Goal: Task Accomplishment & Management: Manage account settings

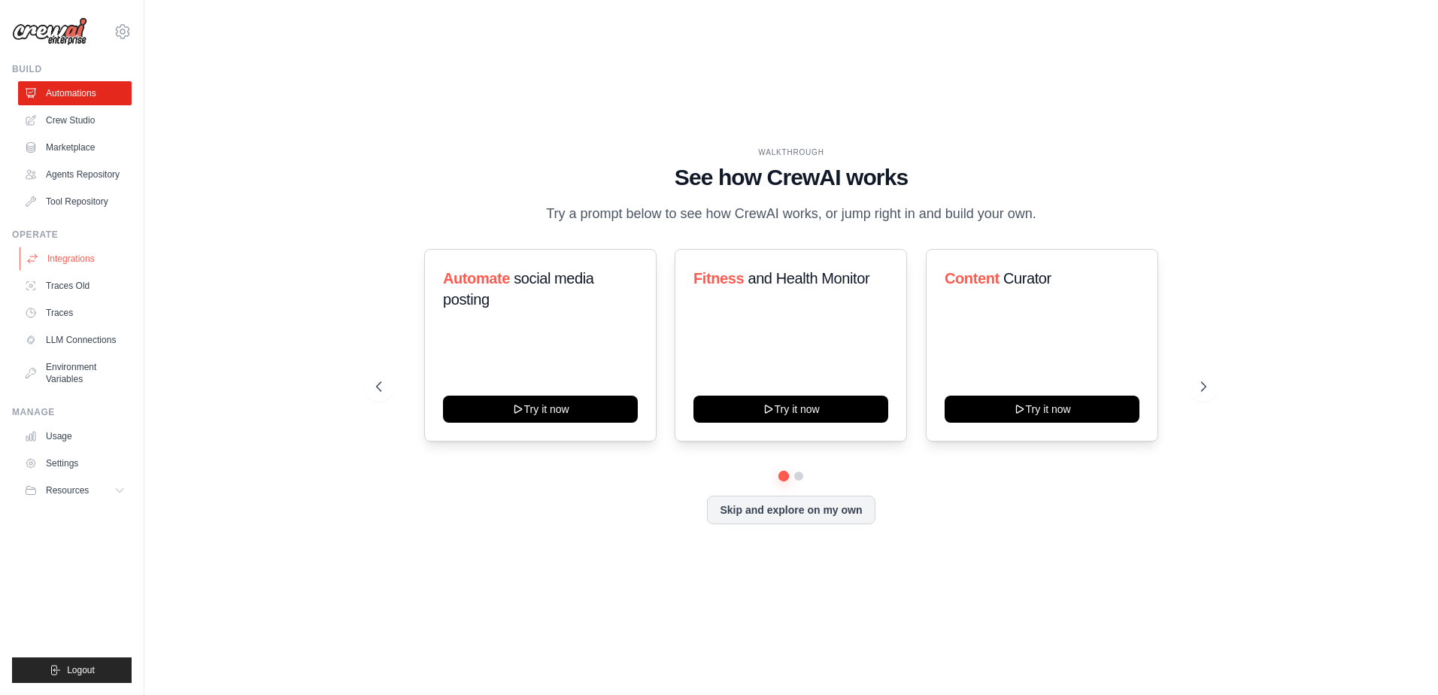
click at [52, 271] on link "Integrations" at bounding box center [77, 259] width 114 height 24
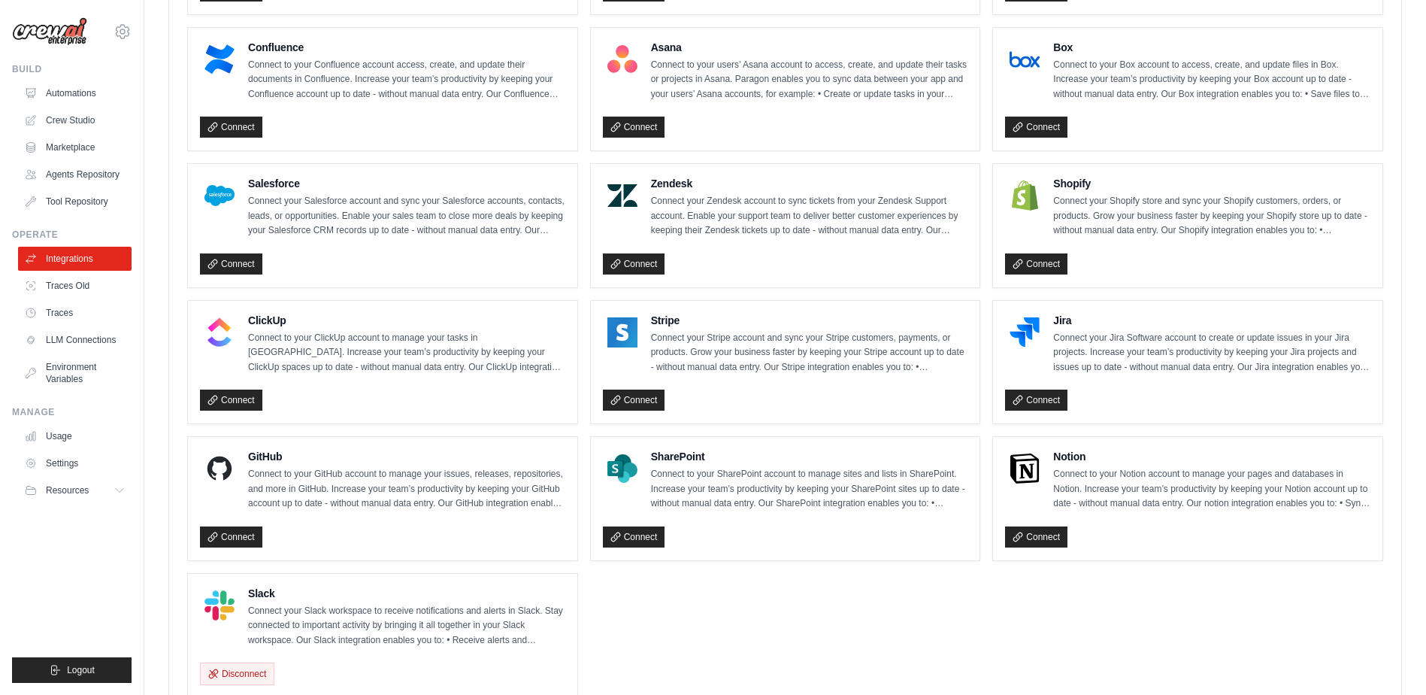
scroll to position [893, 0]
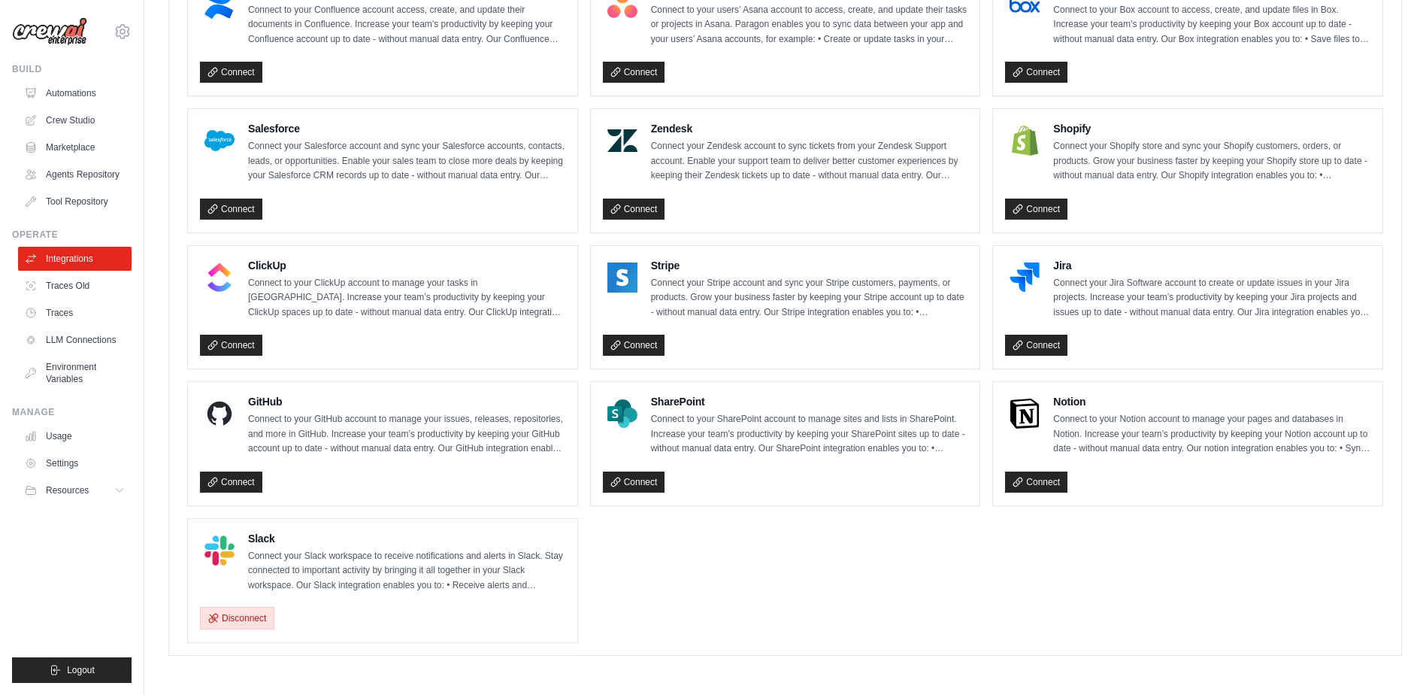
click at [247, 617] on button "Disconnect" at bounding box center [237, 618] width 74 height 23
click at [237, 614] on link "Connect" at bounding box center [231, 618] width 62 height 21
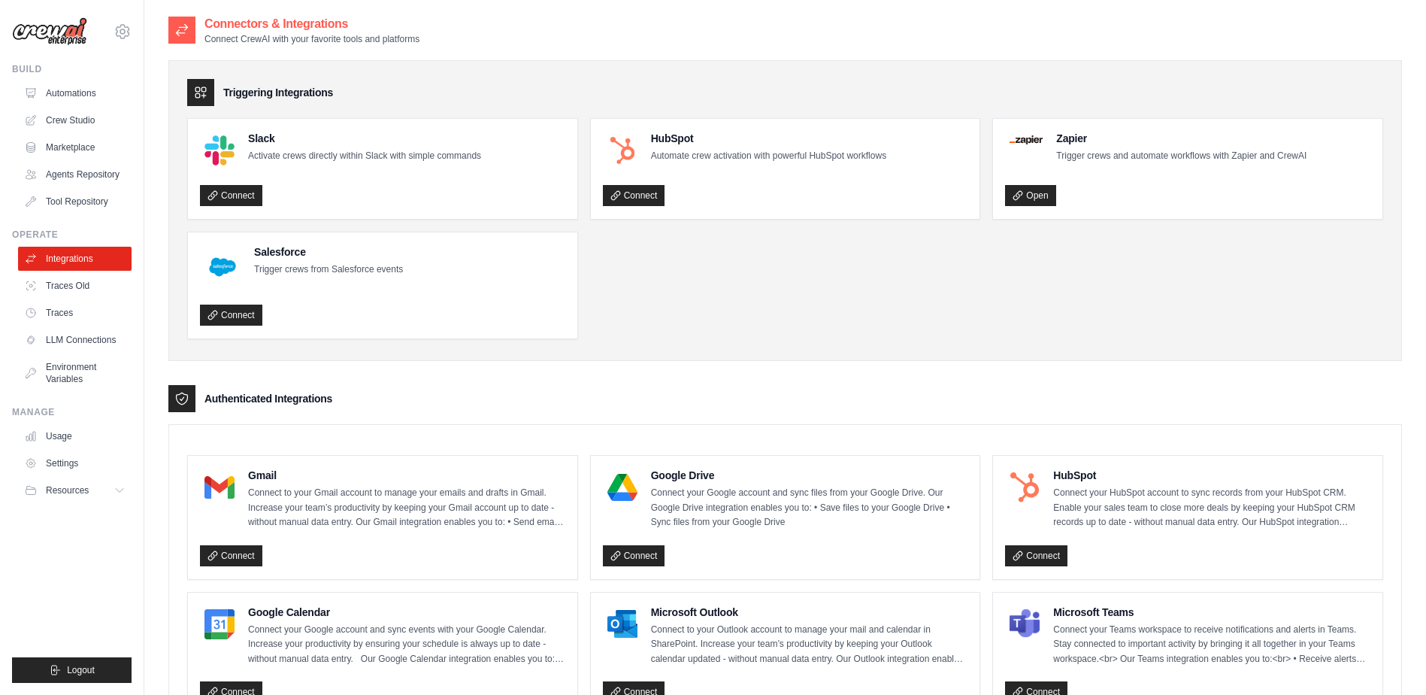
drag, startPoint x: 300, startPoint y: 156, endPoint x: 533, endPoint y: 174, distance: 233.8
click at [533, 174] on div "Slack Activate crews directly within Slack with simple commands Connect" at bounding box center [382, 169] width 365 height 76
click at [323, 192] on div "Connect" at bounding box center [382, 196] width 365 height 22
click at [235, 199] on link "Connect" at bounding box center [231, 195] width 62 height 21
click at [766, 358] on div "Triggering Integrations Slack Activate crews directly within Slack with simple …" at bounding box center [785, 211] width 1234 height 302
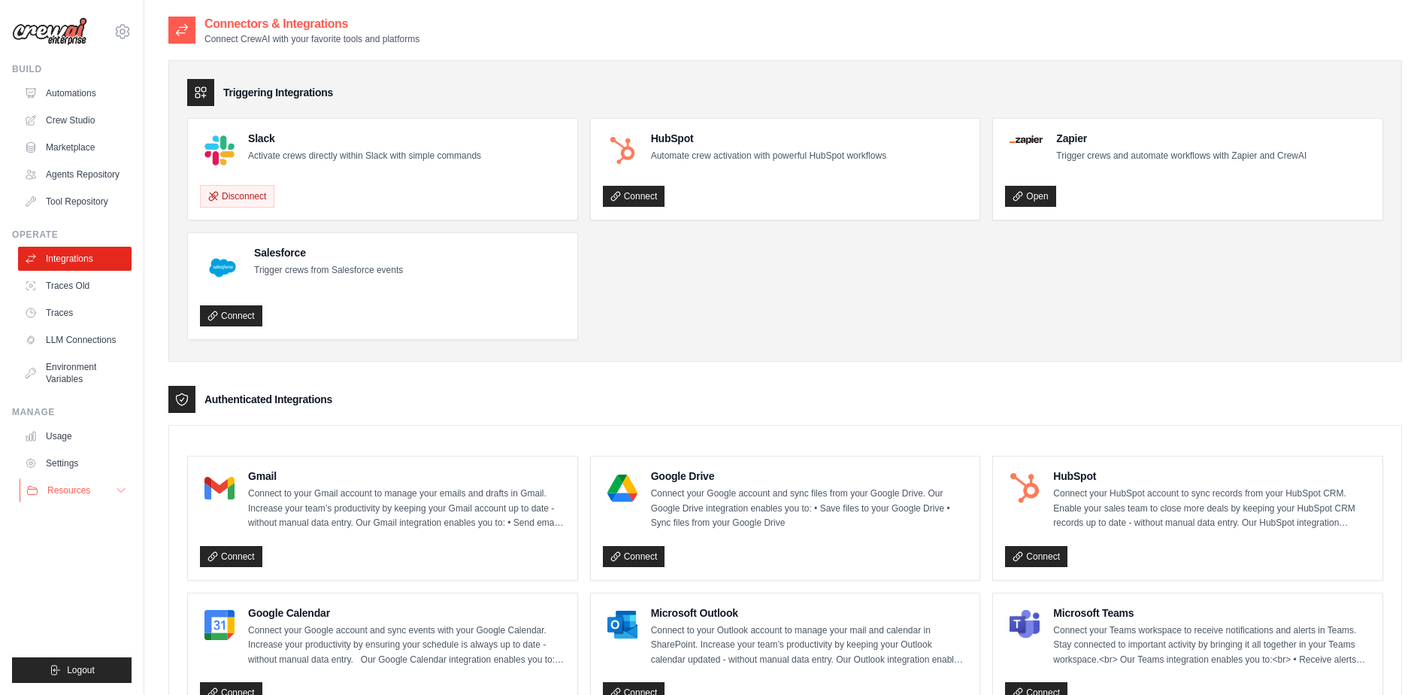
click at [96, 499] on button "Resources" at bounding box center [77, 490] width 114 height 24
click at [63, 569] on span "Blog" at bounding box center [62, 564] width 18 height 12
